Goal: Obtain resource: Obtain resource

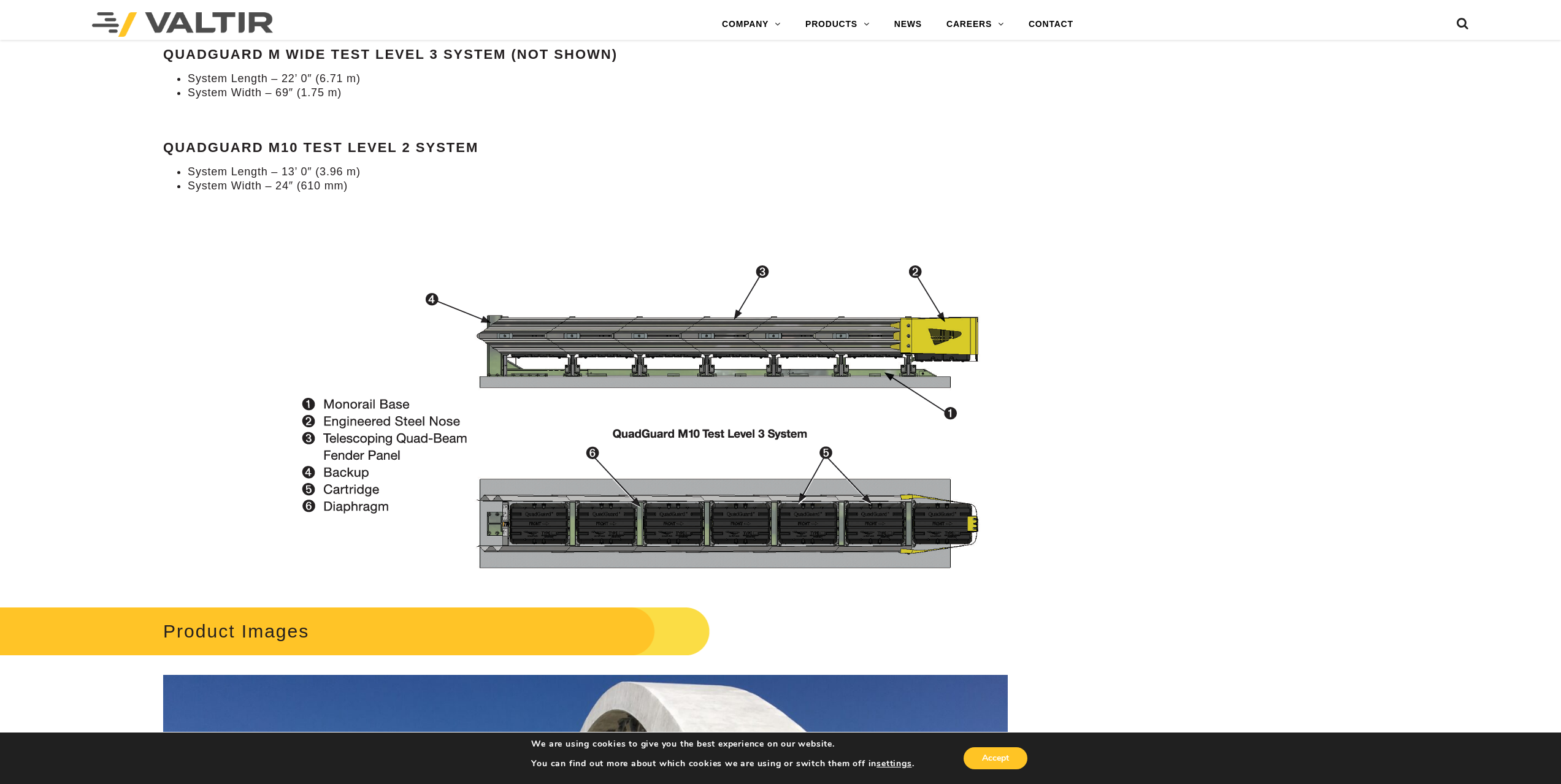
scroll to position [1410, 0]
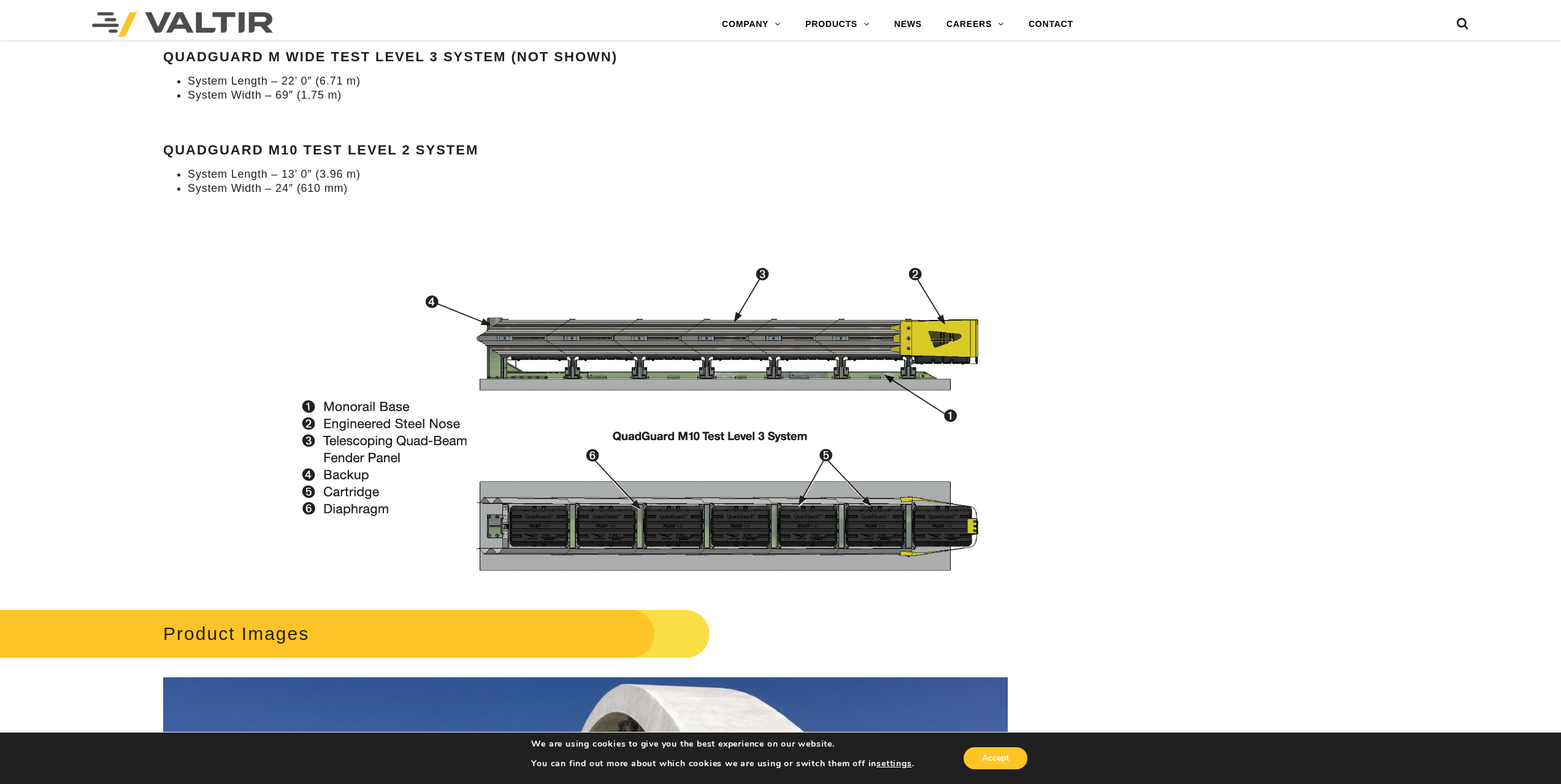
click at [311, 188] on li "System Width – 24″ (610 mm)" at bounding box center [598, 188] width 820 height 14
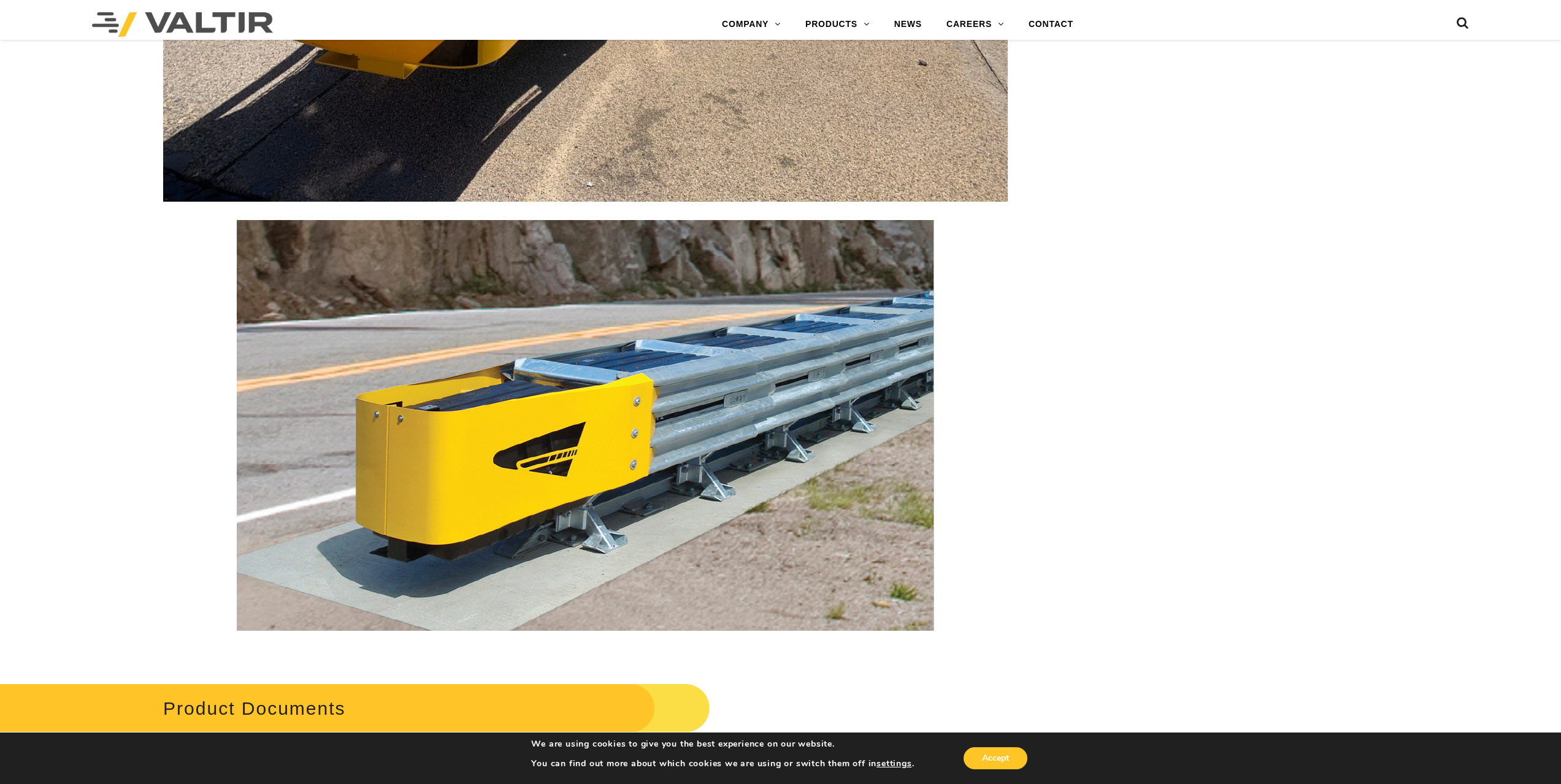
scroll to position [5394, 0]
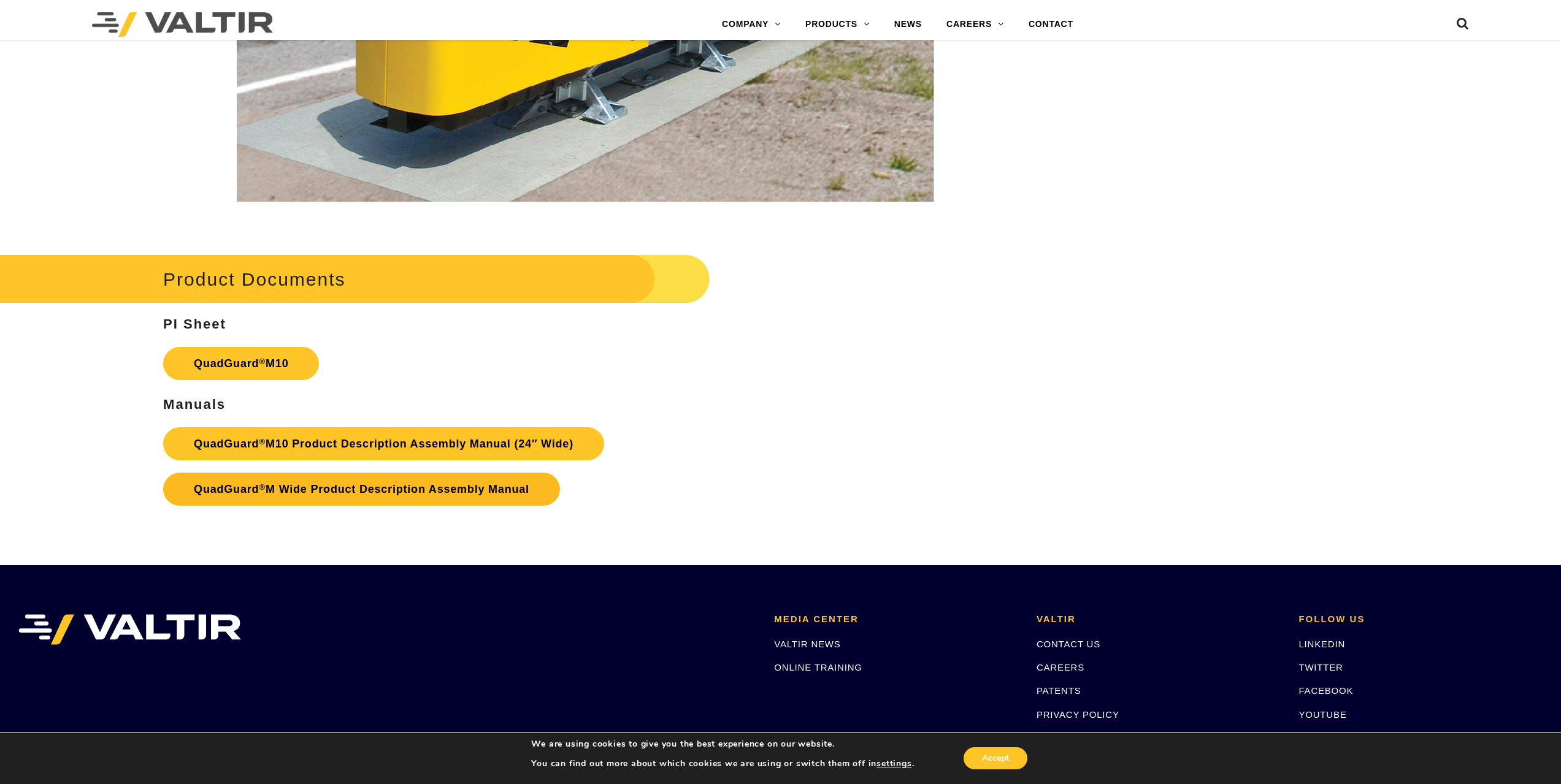
drag, startPoint x: 567, startPoint y: 494, endPoint x: 374, endPoint y: 498, distance: 193.0
click at [467, 511] on p "QuadGuard ® M10 Product Description Assembly Manual (24″ Wide) QuadGuard ® M Wi…" at bounding box center [585, 466] width 844 height 91
click at [247, 364] on link "QuadGuard ® M10" at bounding box center [241, 364] width 156 height 33
click at [363, 450] on link "QuadGuard ® M10 Product Description Assembly Manual (24″ Wide)" at bounding box center [384, 444] width 441 height 33
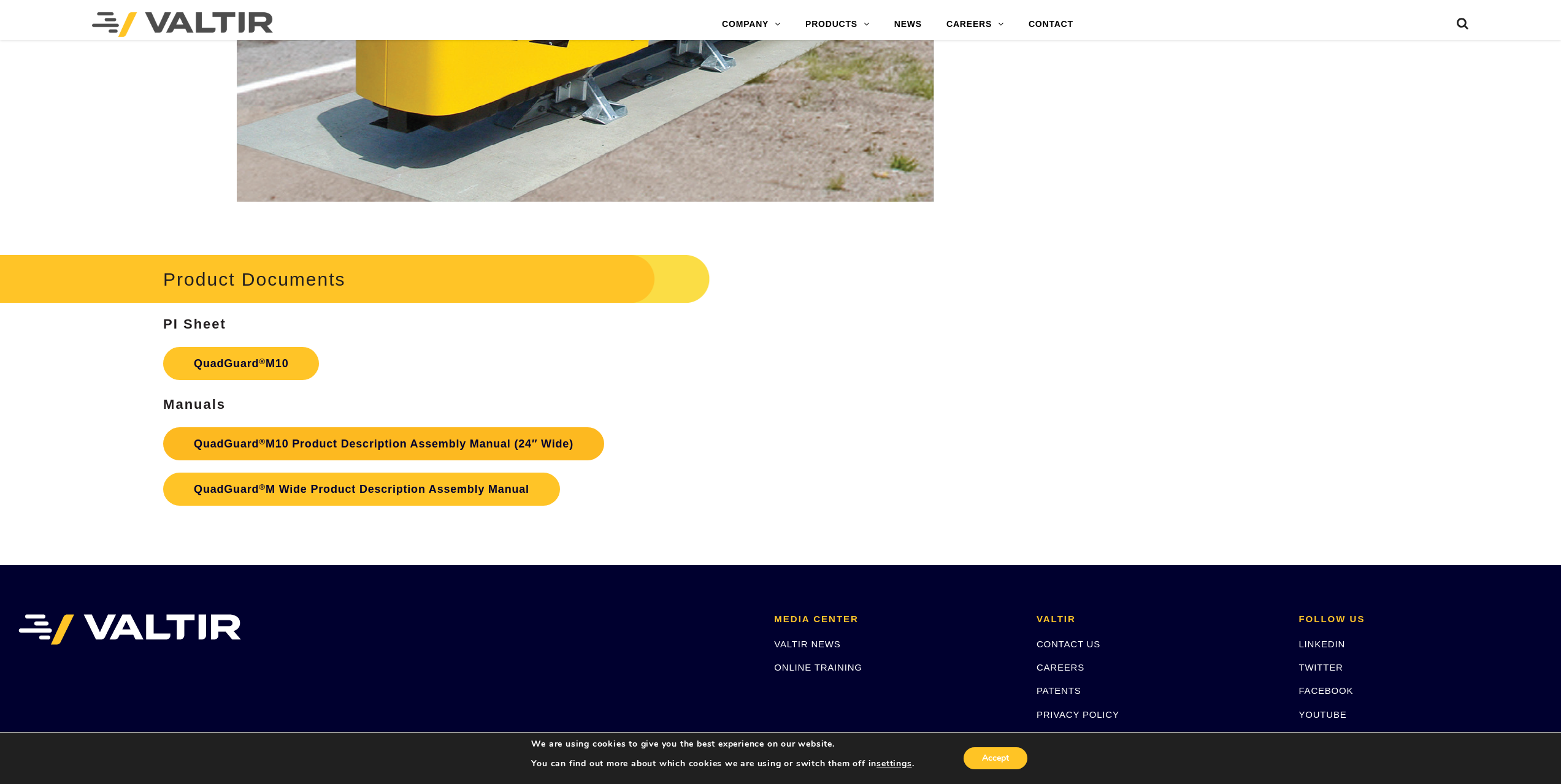
click at [307, 444] on link "QuadGuard ® M10 Product Description Assembly Manual (24″ Wide)" at bounding box center [384, 444] width 441 height 33
